Goal: Navigation & Orientation: Find specific page/section

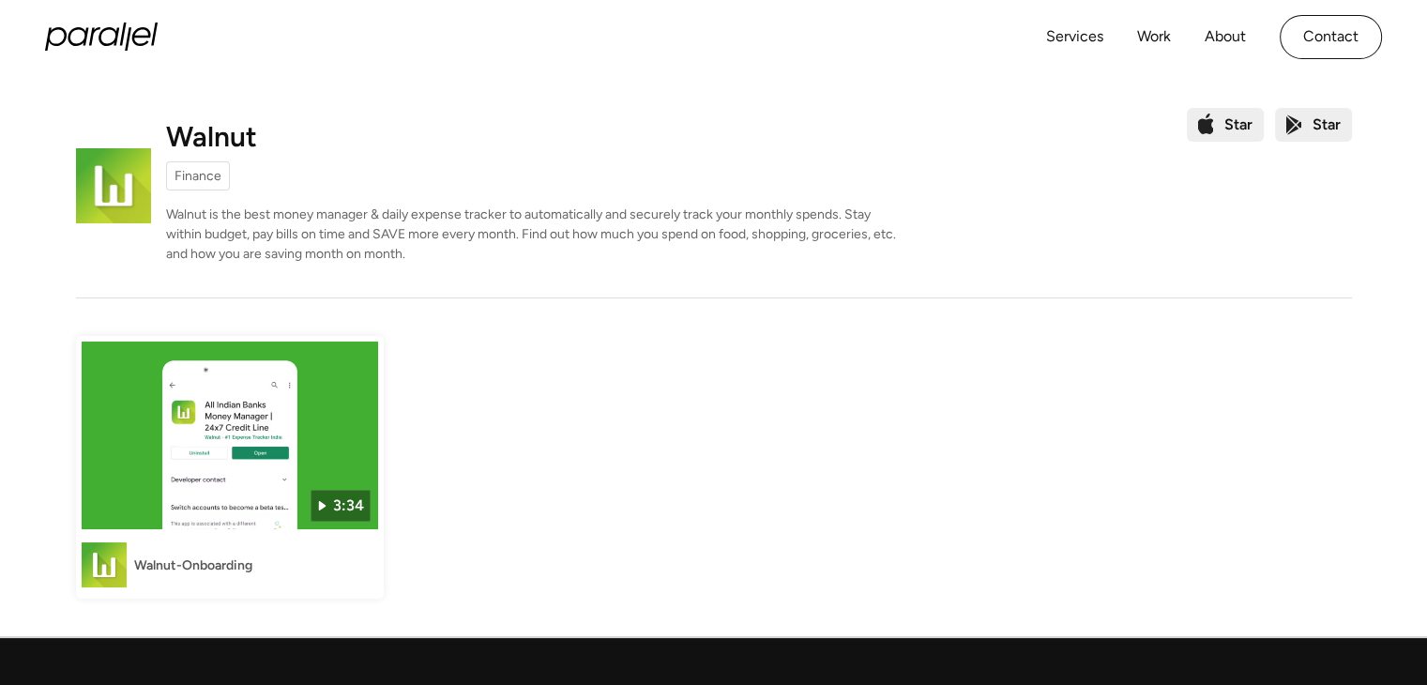
click at [143, 163] on img at bounding box center [113, 185] width 75 height 75
click at [134, 27] on icon "home" at bounding box center [101, 37] width 113 height 28
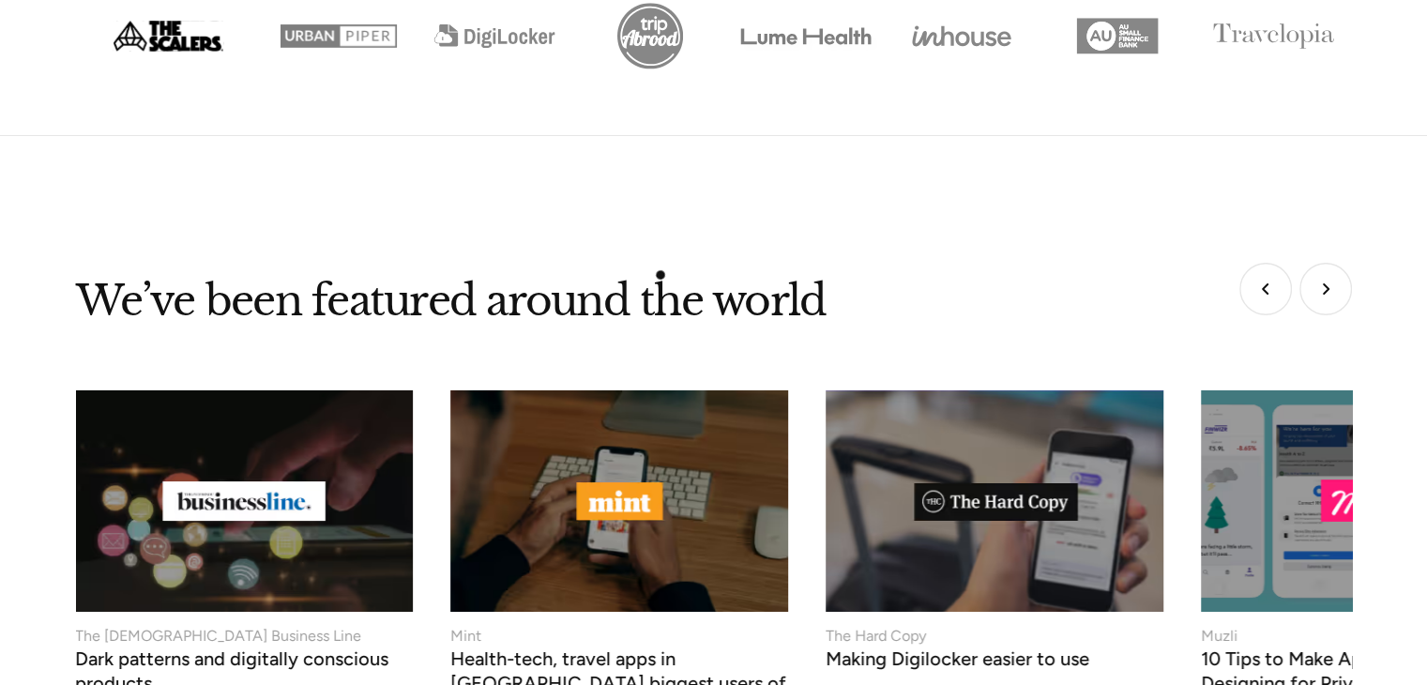
scroll to position [7368, 0]
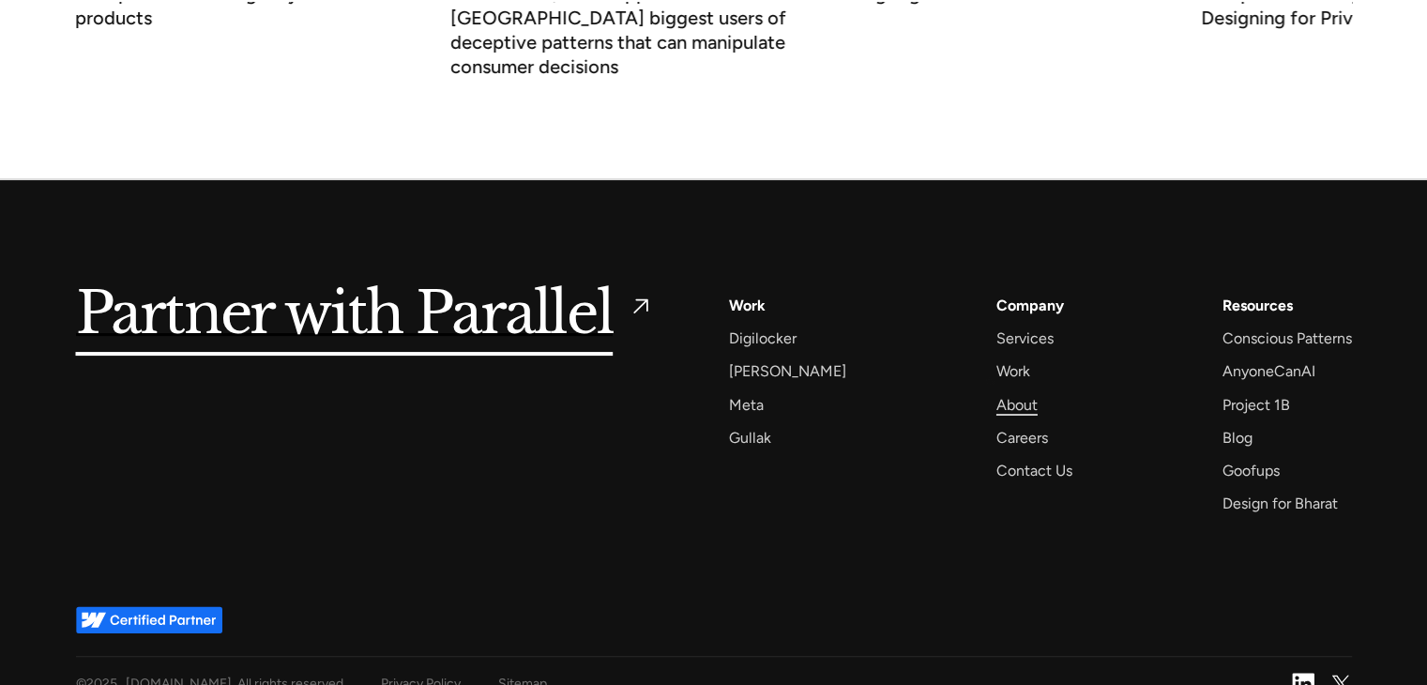
click at [996, 392] on div "About" at bounding box center [1016, 404] width 41 height 25
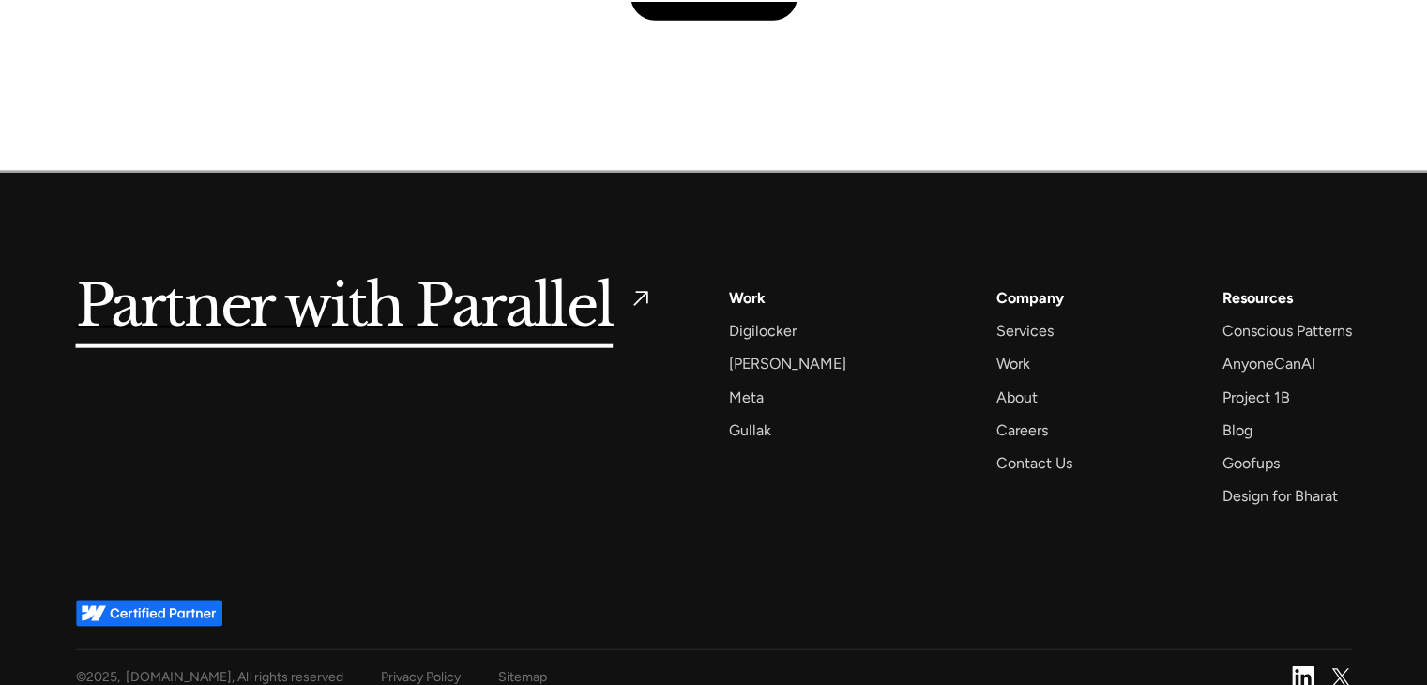
scroll to position [4568, 0]
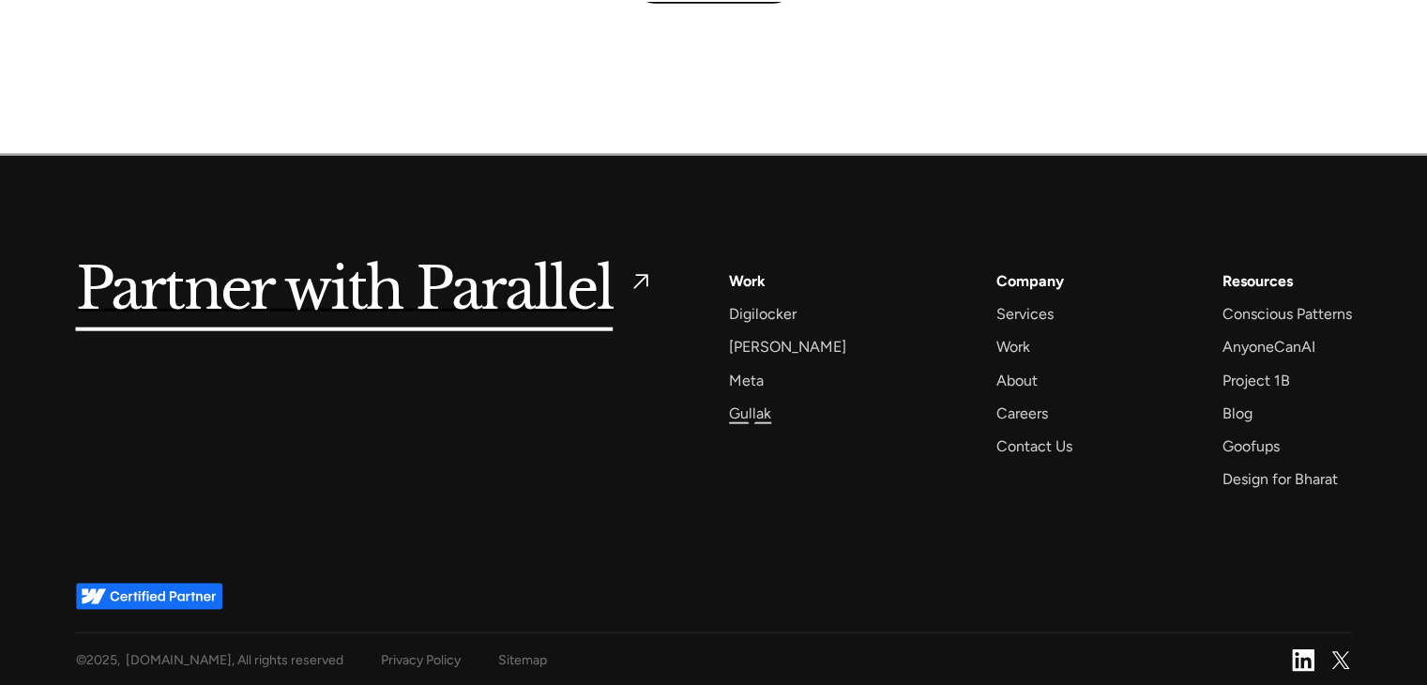
click at [751, 421] on div "Gullak" at bounding box center [750, 413] width 42 height 25
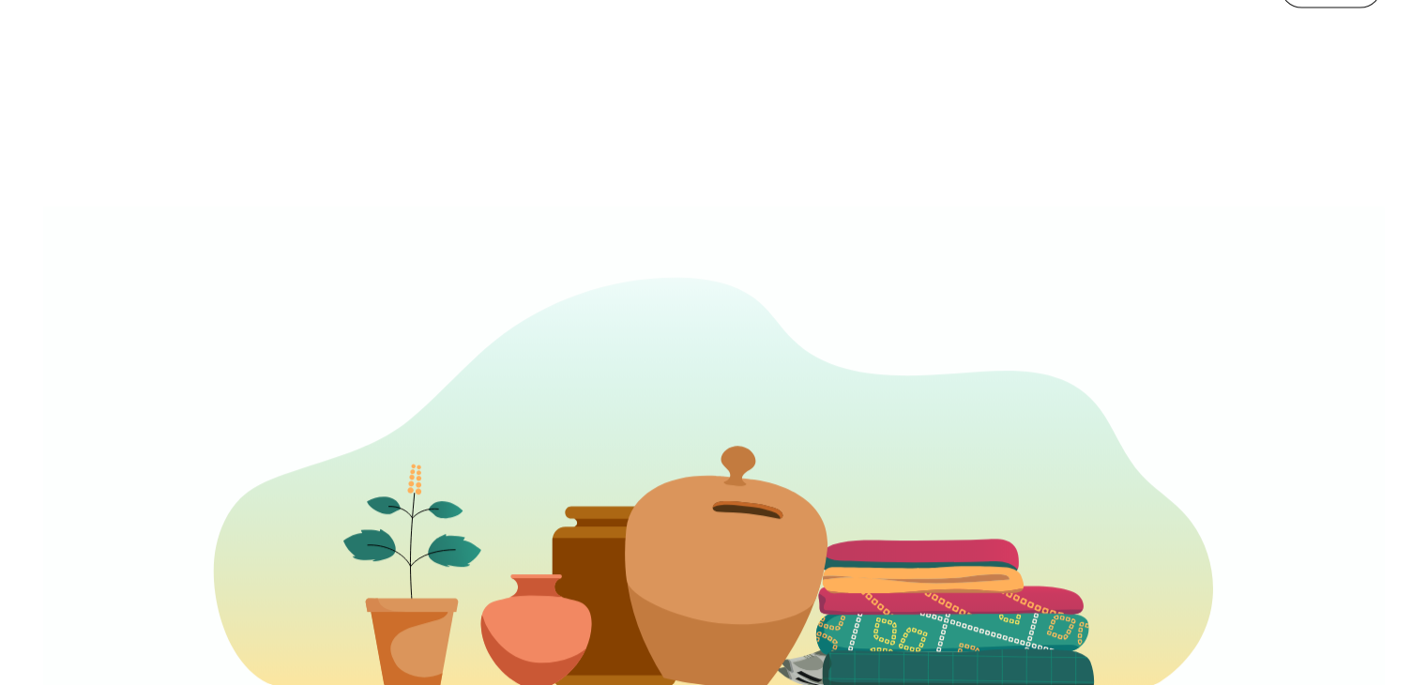
scroll to position [876, 0]
